Goal: Task Accomplishment & Management: Manage account settings

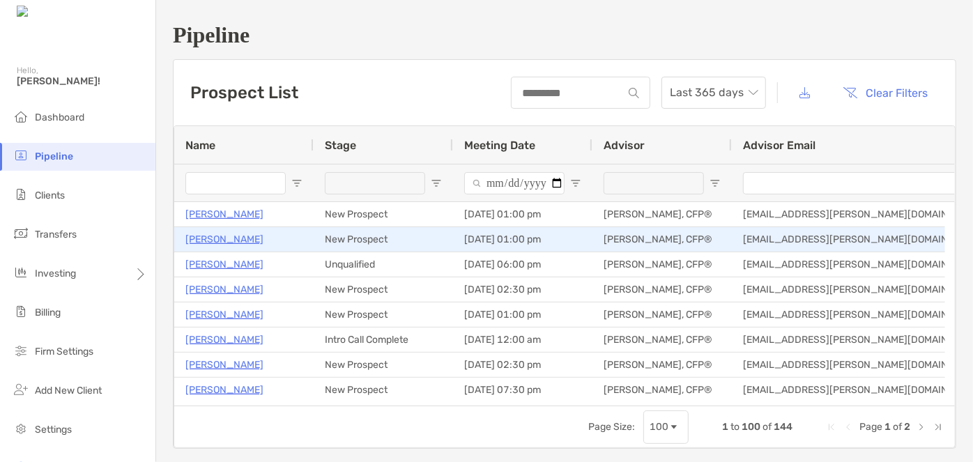
click at [231, 236] on p "[PERSON_NAME]" at bounding box center [224, 239] width 78 height 17
